Goal: Ask a question

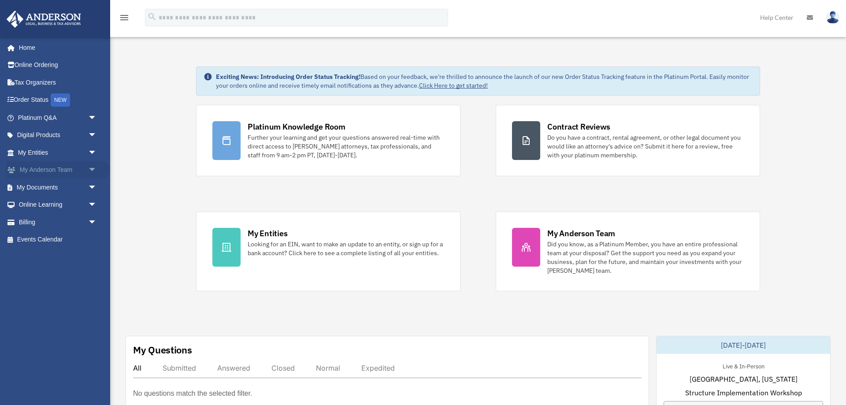
click at [63, 168] on link "My Anderson Team arrow_drop_down" at bounding box center [58, 170] width 104 height 18
click at [92, 120] on span "arrow_drop_down" at bounding box center [97, 118] width 18 height 18
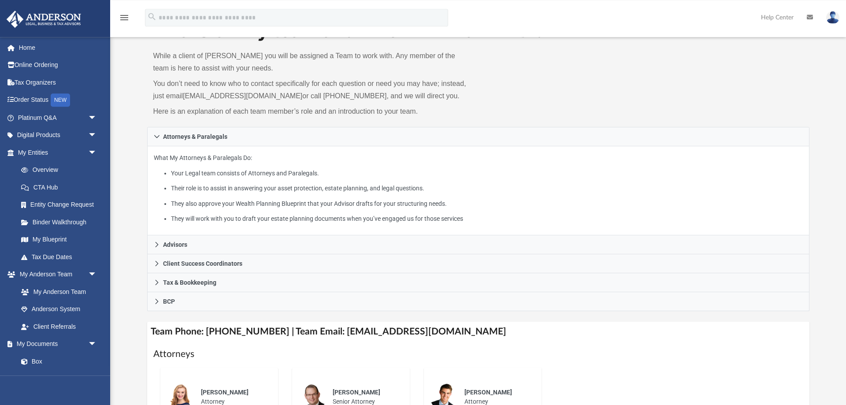
scroll to position [45, 0]
click at [70, 115] on link "Platinum Q&A arrow_drop_down" at bounding box center [58, 118] width 104 height 18
click at [93, 119] on span "arrow_drop_down" at bounding box center [97, 118] width 18 height 18
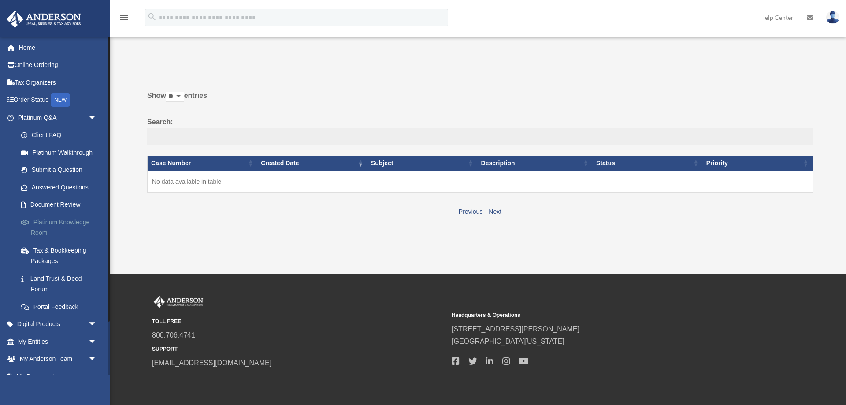
click at [71, 224] on link "Platinum Knowledge Room" at bounding box center [61, 227] width 98 height 28
click at [52, 220] on link "Platinum Knowledge Room" at bounding box center [61, 227] width 98 height 28
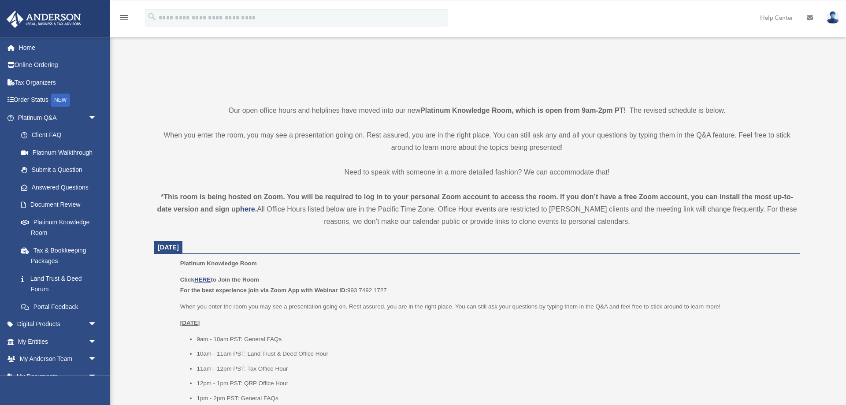
scroll to position [225, 0]
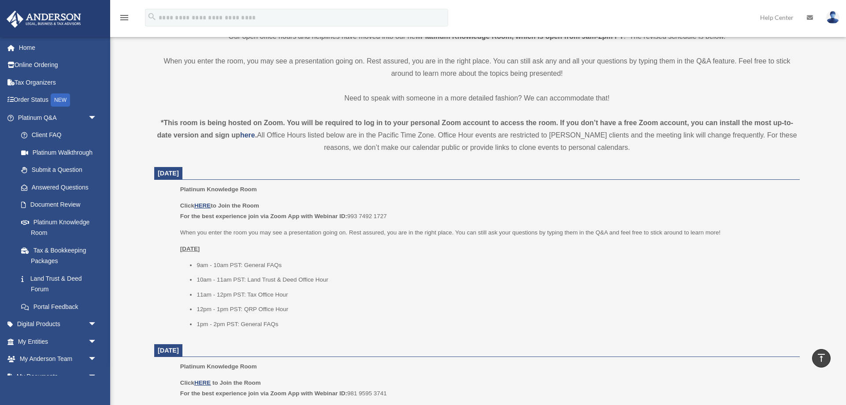
click at [204, 297] on li "11am - 12pm PST: Tax Office Hour" at bounding box center [495, 295] width 597 height 11
click at [219, 299] on li "11am - 12pm PST: Tax Office Hour" at bounding box center [495, 295] width 597 height 11
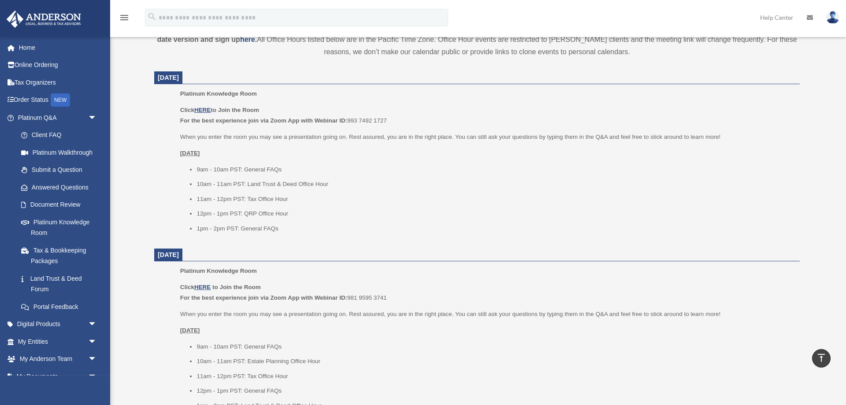
scroll to position [270, 0]
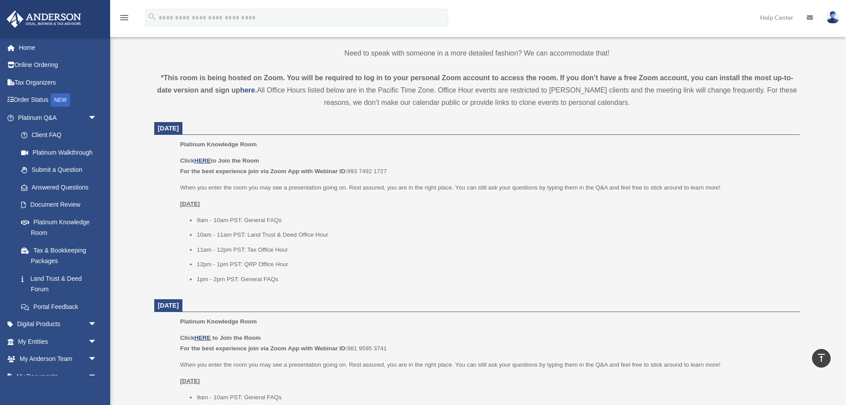
click at [265, 223] on li "9am - 10am PST: General FAQs" at bounding box center [495, 220] width 597 height 11
click at [281, 235] on li "10am - 11am PST: Land Trust & Deed Office Hour" at bounding box center [495, 235] width 597 height 11
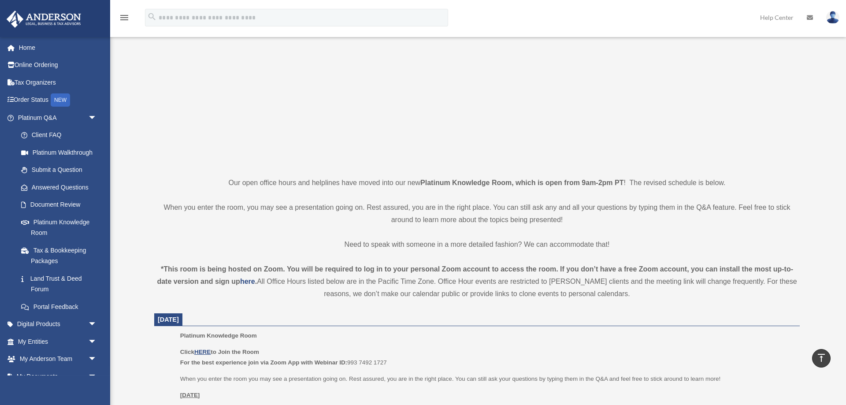
scroll to position [0, 0]
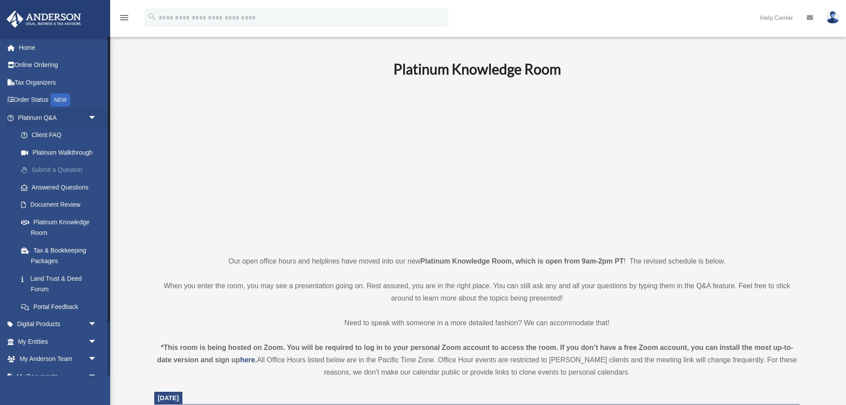
click at [63, 169] on link "Submit a Question" at bounding box center [61, 170] width 98 height 18
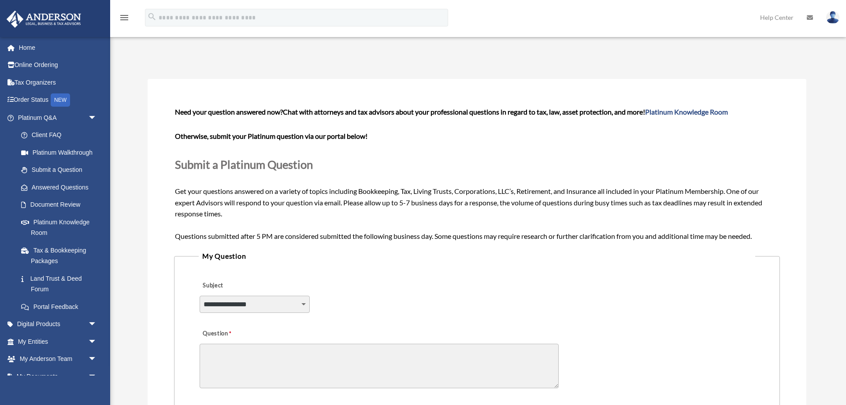
click at [200, 296] on select "**********" at bounding box center [255, 304] width 110 height 17
select select "******"
click option "**********" at bounding box center [0, 0] width 0 height 0
click at [397, 288] on div "**********" at bounding box center [477, 299] width 557 height 48
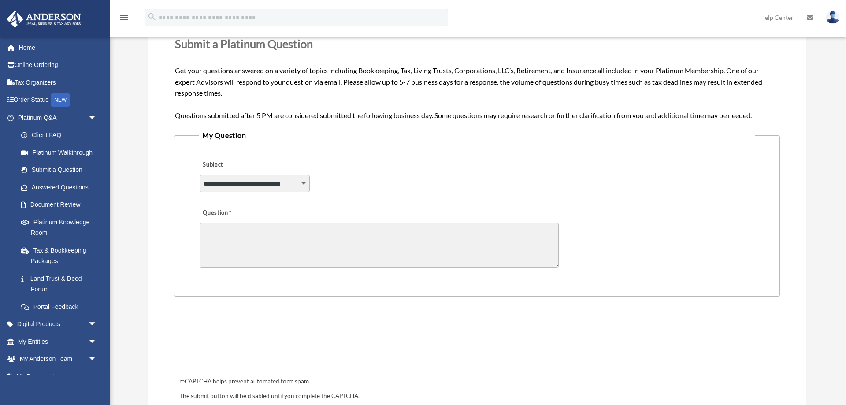
scroll to position [135, 0]
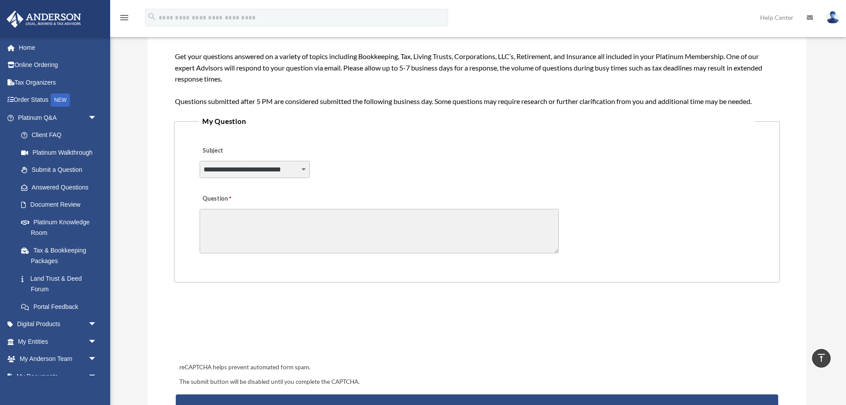
click at [253, 225] on textarea "Question" at bounding box center [379, 231] width 359 height 45
